Goal: Find specific page/section: Find specific page/section

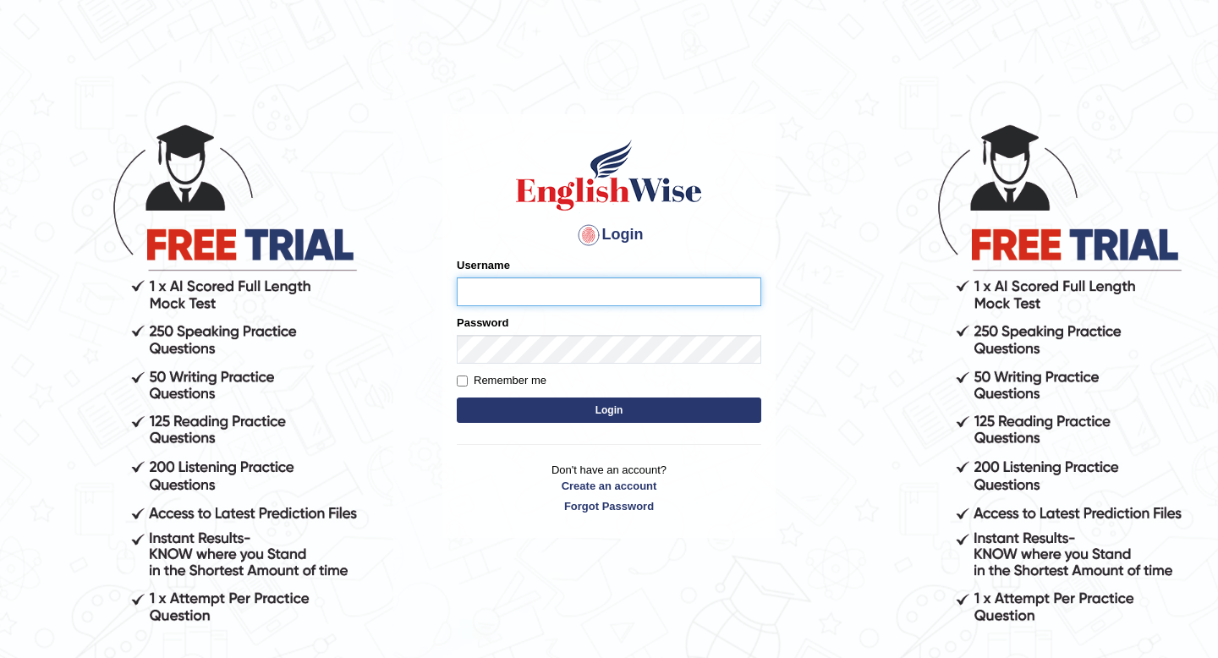
type input "pem2025"
click at [618, 410] on button "Login" at bounding box center [609, 409] width 304 height 25
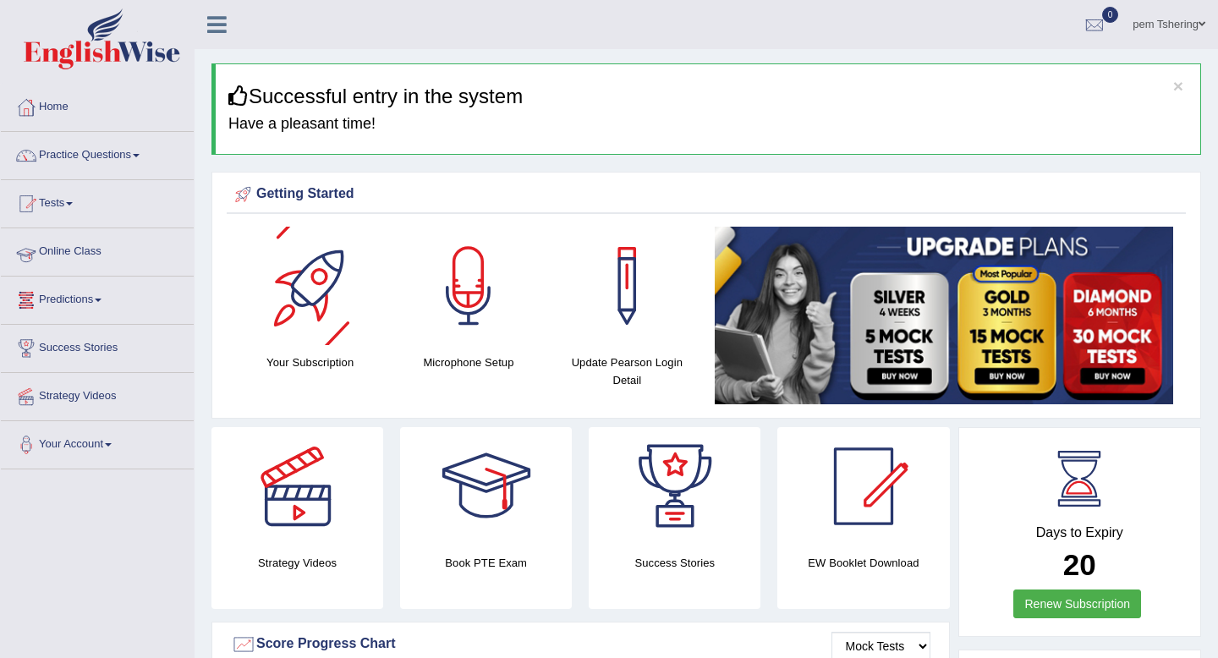
click at [77, 256] on link "Online Class" at bounding box center [97, 249] width 193 height 42
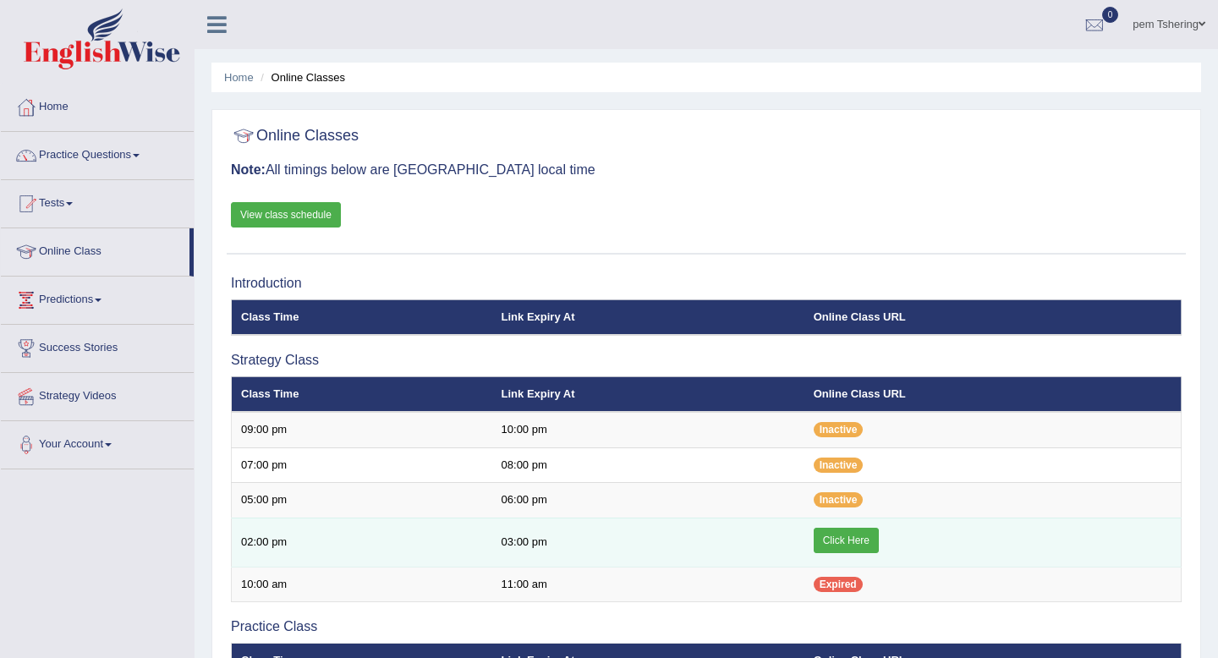
click at [830, 537] on link "Click Here" at bounding box center [846, 540] width 65 height 25
click at [852, 544] on link "Click Here" at bounding box center [846, 540] width 65 height 25
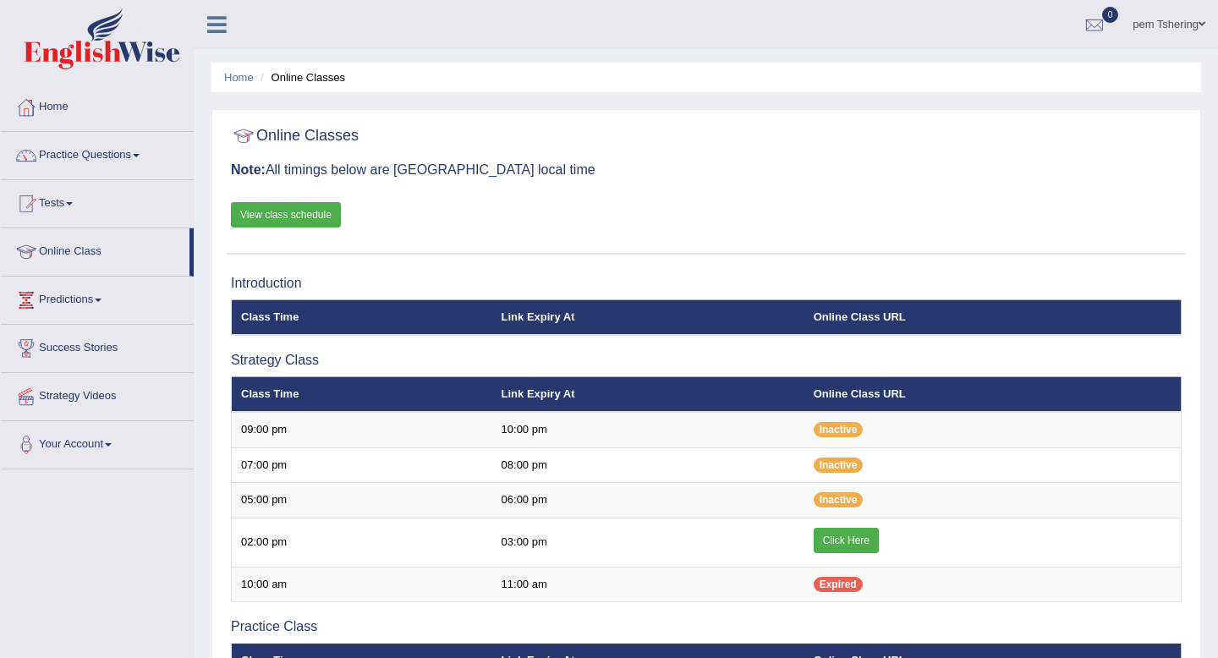
click at [764, 181] on div "Online Classes Note: All timings below are Melbourne local time View class sche…" at bounding box center [706, 186] width 959 height 136
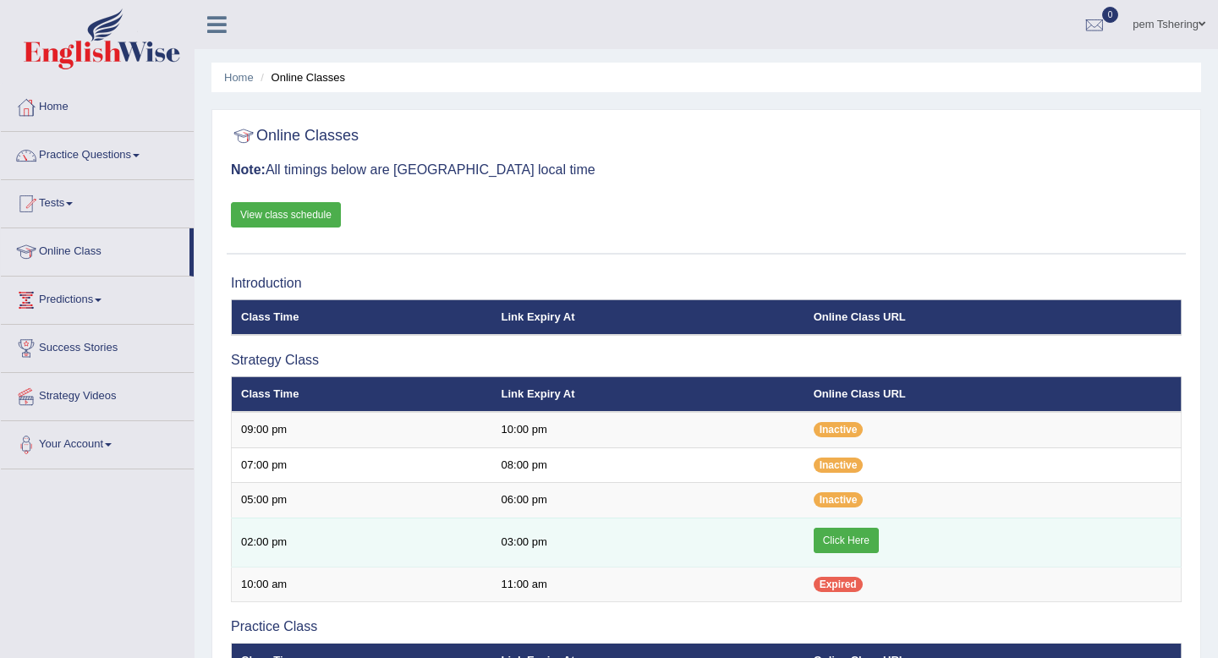
click at [858, 545] on link "Click Here" at bounding box center [846, 540] width 65 height 25
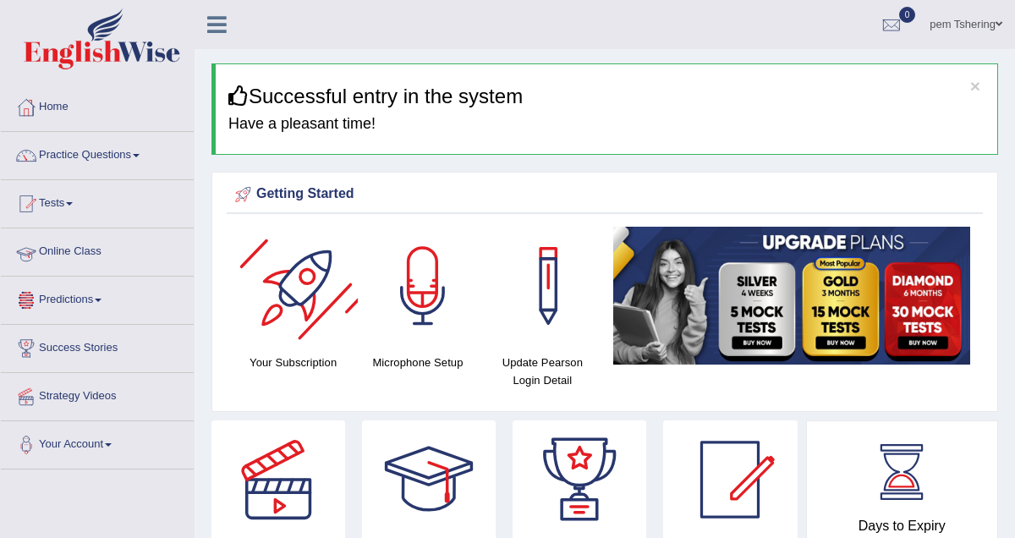
click at [103, 252] on link "Online Class" at bounding box center [97, 249] width 193 height 42
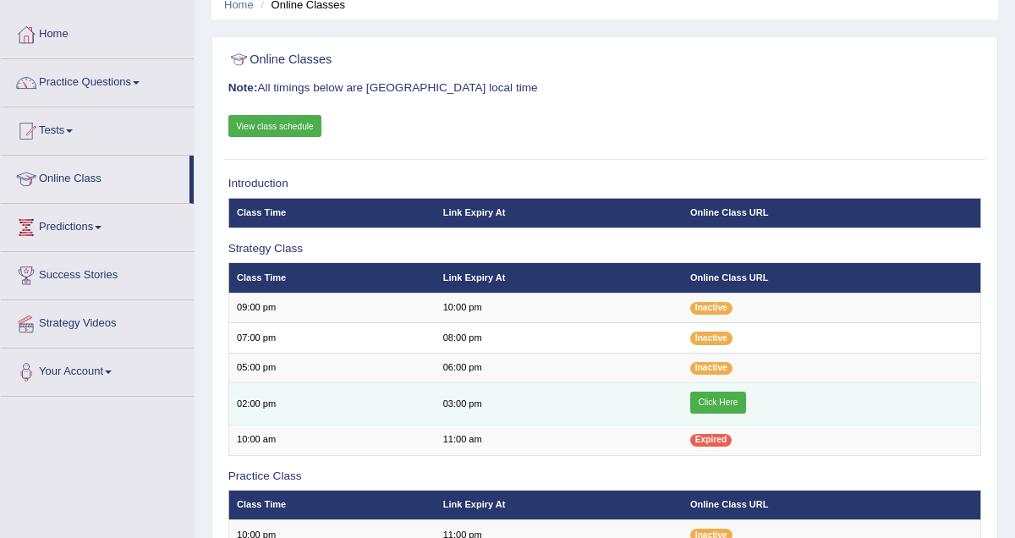
scroll to position [77, 0]
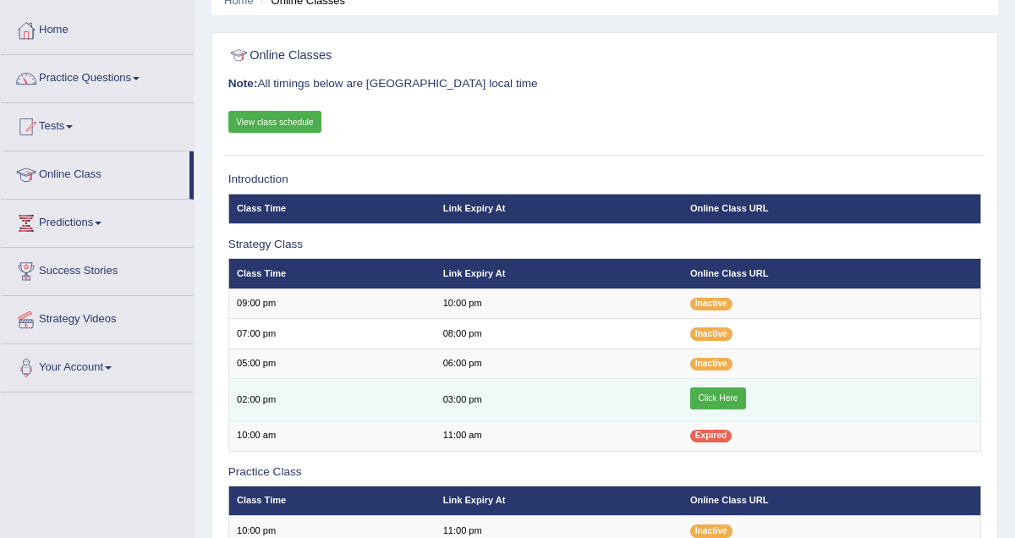
click at [731, 398] on link "Click Here" at bounding box center [718, 398] width 56 height 22
